Goal: Find specific page/section: Find specific page/section

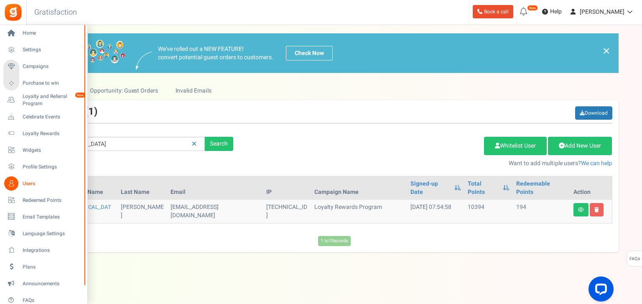
click at [24, 185] on span "Users" at bounding box center [52, 183] width 58 height 7
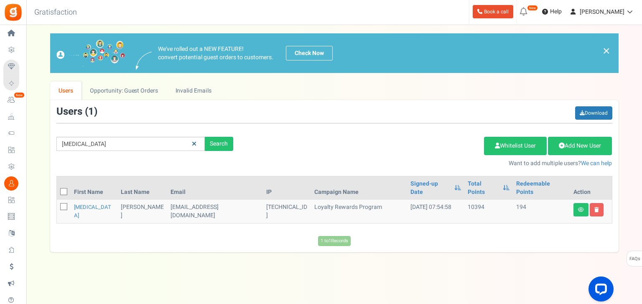
click at [195, 145] on icon at bounding box center [194, 144] width 5 height 6
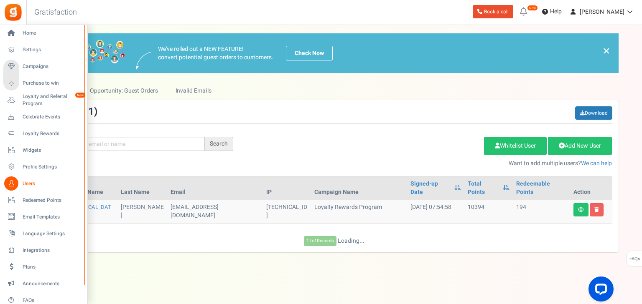
click at [32, 180] on span "Users" at bounding box center [52, 183] width 58 height 7
click at [31, 180] on span "Users" at bounding box center [52, 183] width 58 height 7
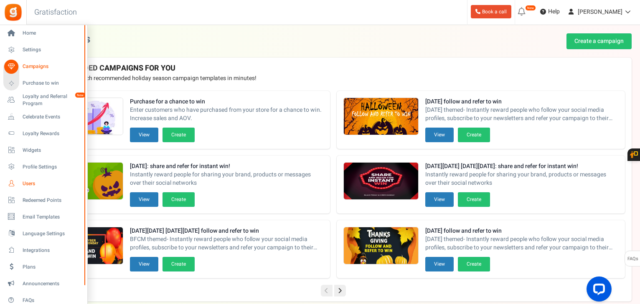
click at [33, 180] on link "Users" at bounding box center [43, 184] width 80 height 14
